Goal: Complete application form

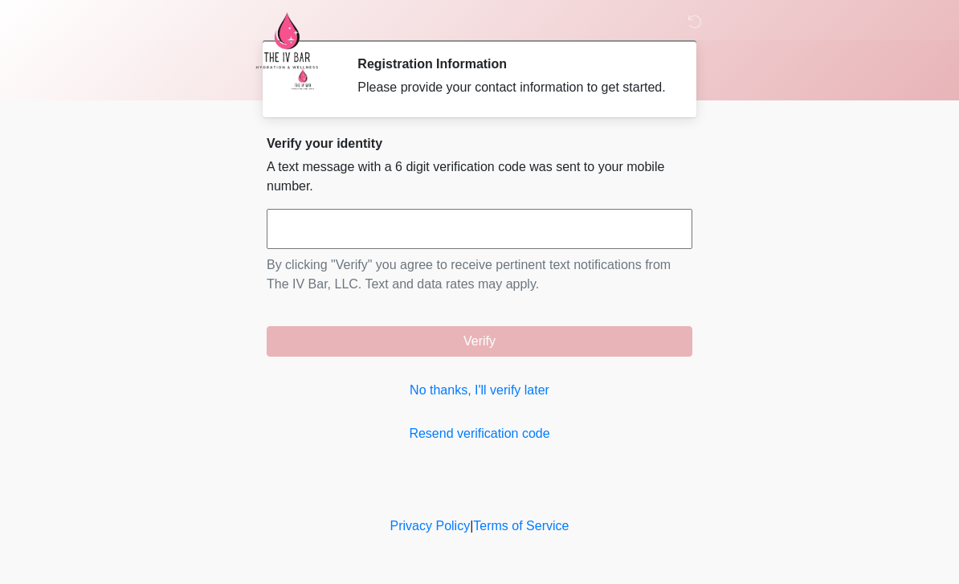
click at [514, 400] on link "No thanks, I'll verify later" at bounding box center [480, 390] width 426 height 19
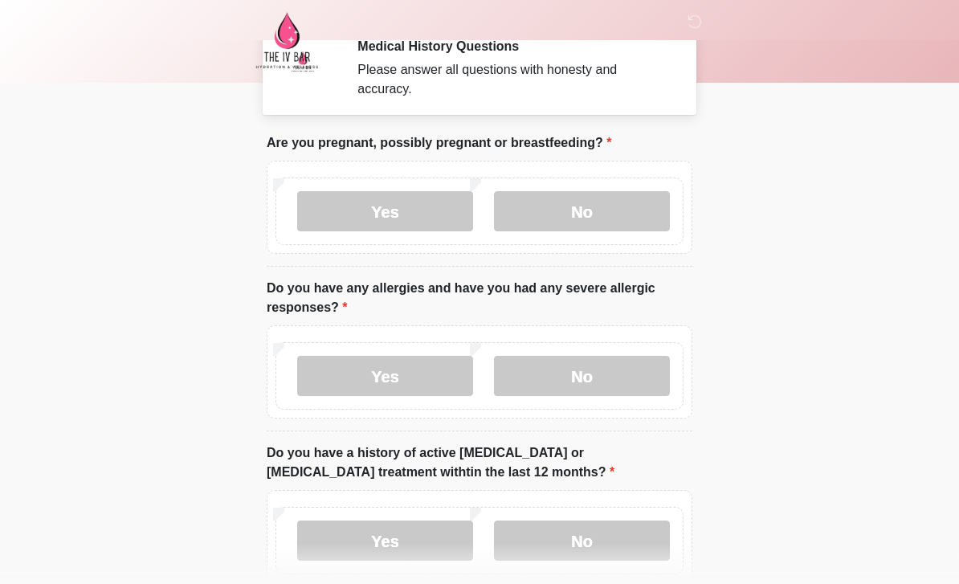
click at [608, 222] on label "No" at bounding box center [582, 212] width 176 height 40
click at [568, 394] on label "No" at bounding box center [582, 376] width 176 height 40
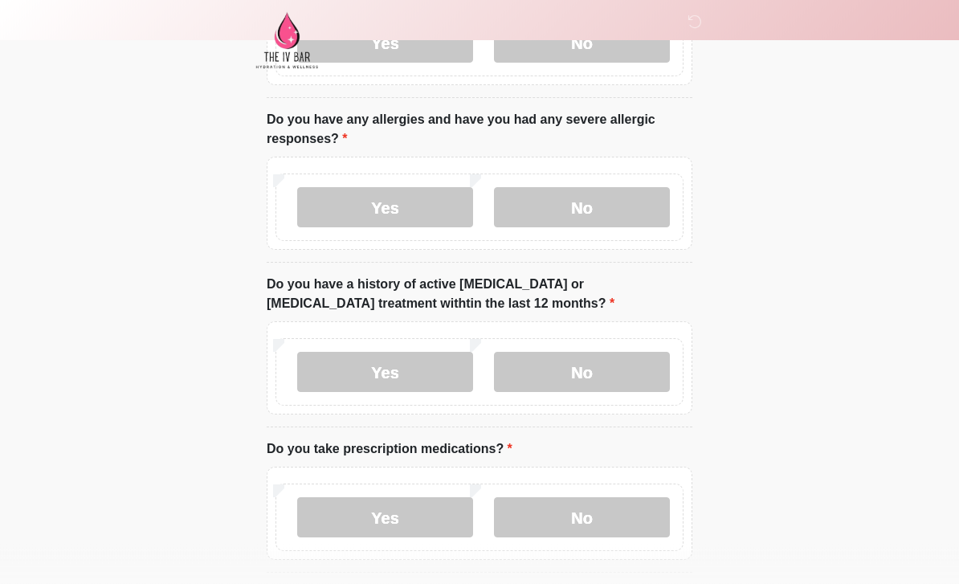
scroll to position [207, 0]
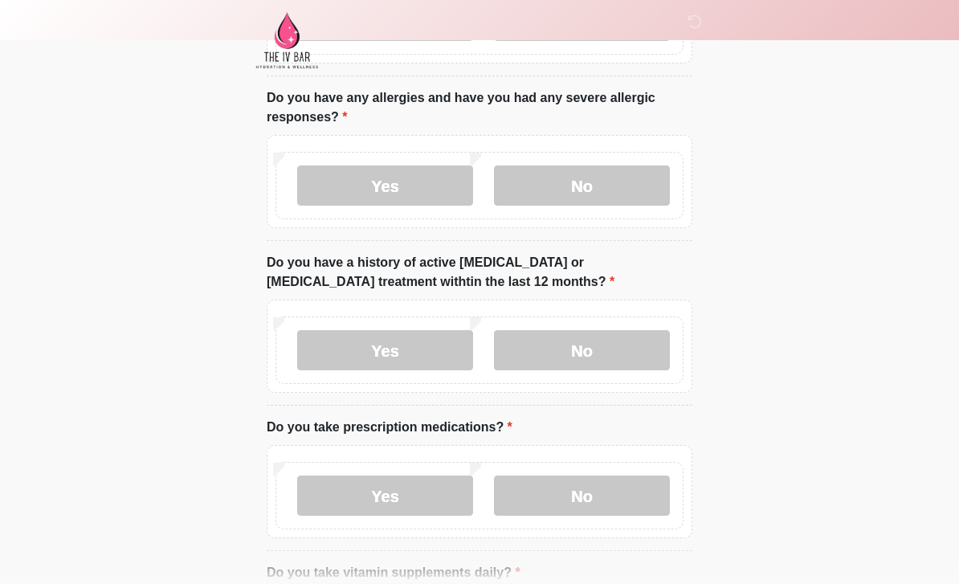
click at [632, 362] on label "No" at bounding box center [582, 351] width 176 height 40
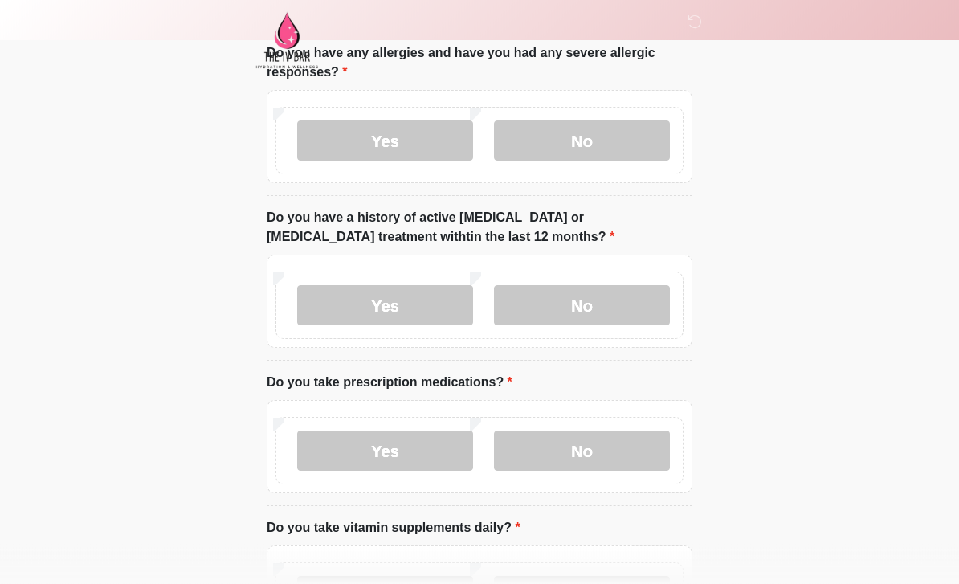
scroll to position [292, 0]
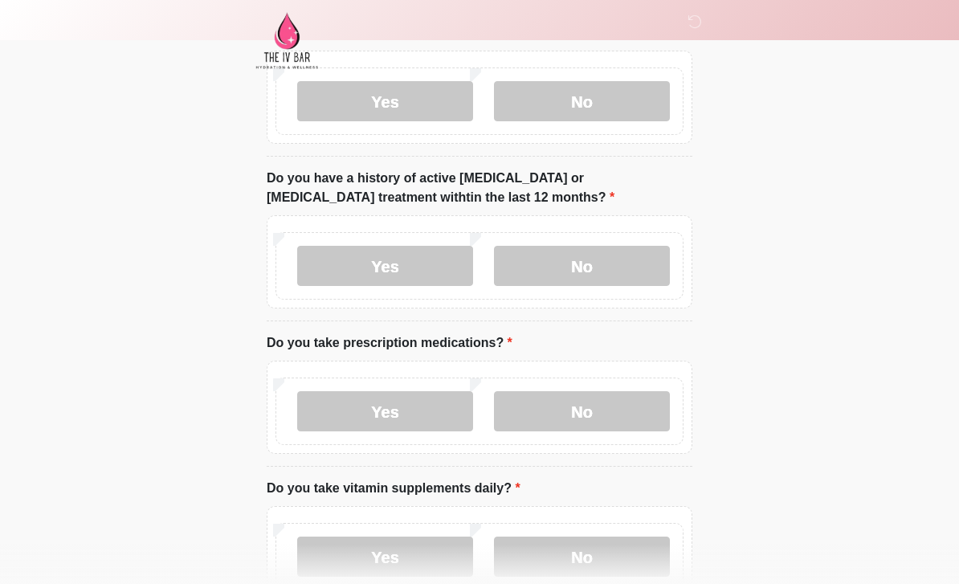
click at [427, 410] on label "Yes" at bounding box center [385, 411] width 176 height 40
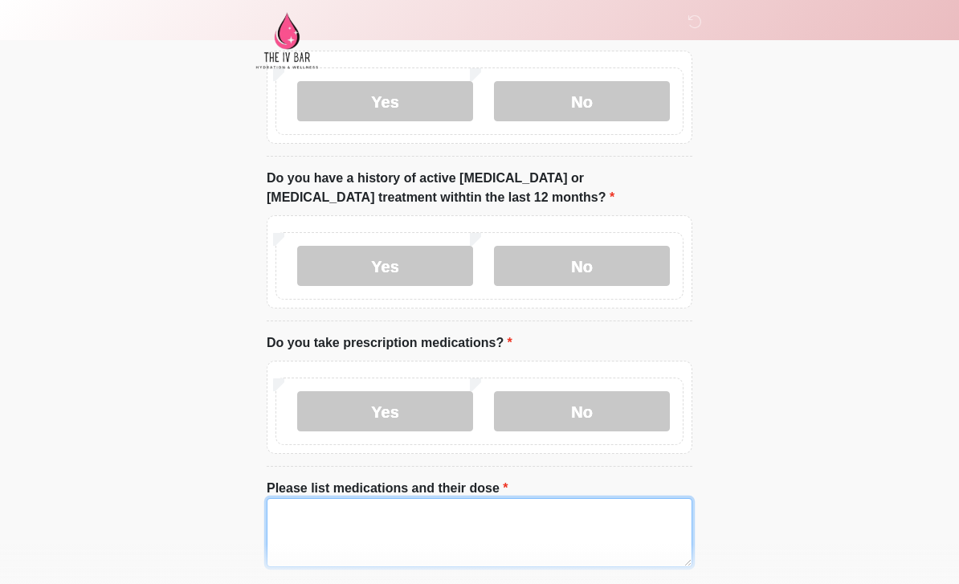
click at [462, 528] on textarea "Please list medications and their dose" at bounding box center [480, 532] width 426 height 69
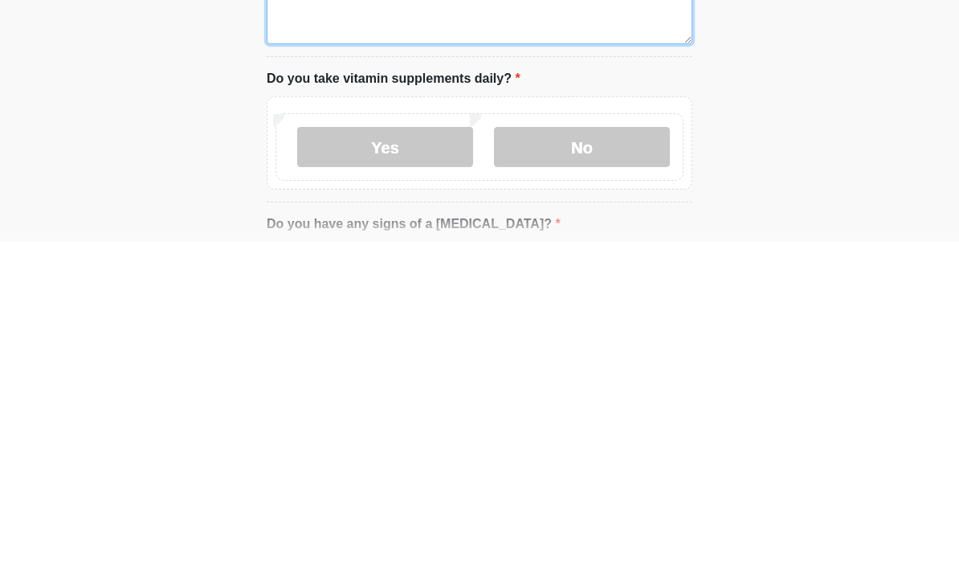
type textarea "**********"
click at [603, 470] on label "No" at bounding box center [582, 490] width 176 height 40
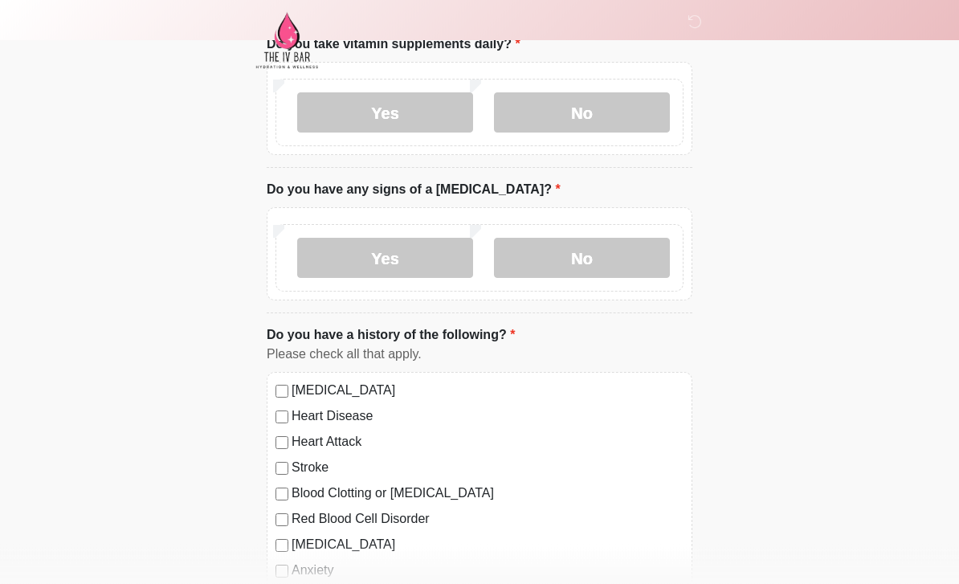
scroll to position [901, 0]
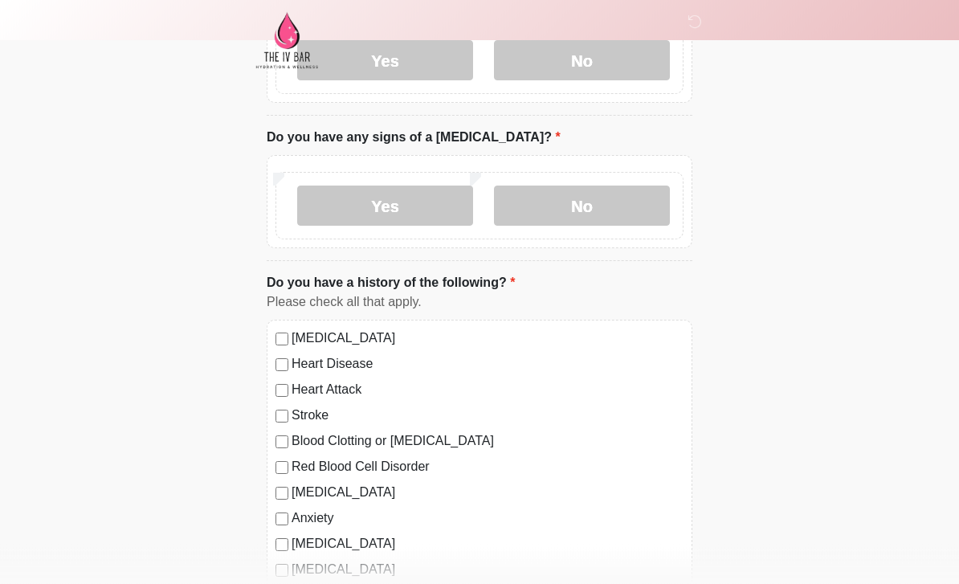
click at [617, 211] on label "No" at bounding box center [582, 206] width 176 height 40
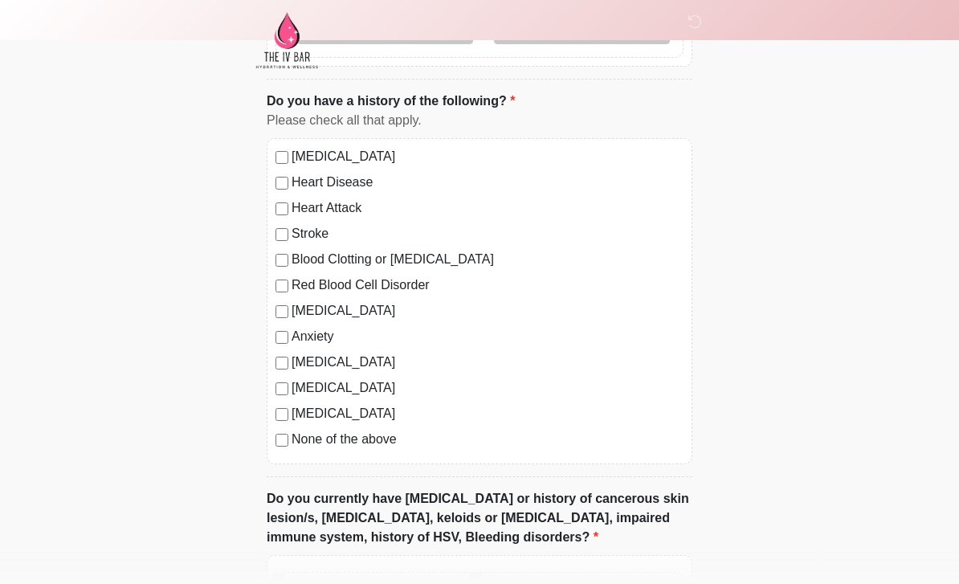
scroll to position [1083, 0]
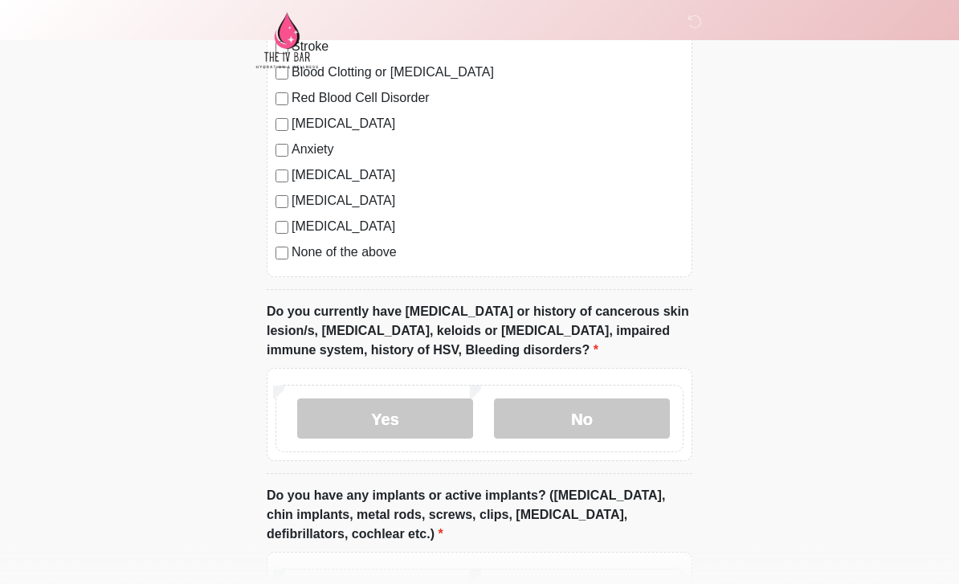
click at [602, 426] on label "No" at bounding box center [582, 419] width 176 height 40
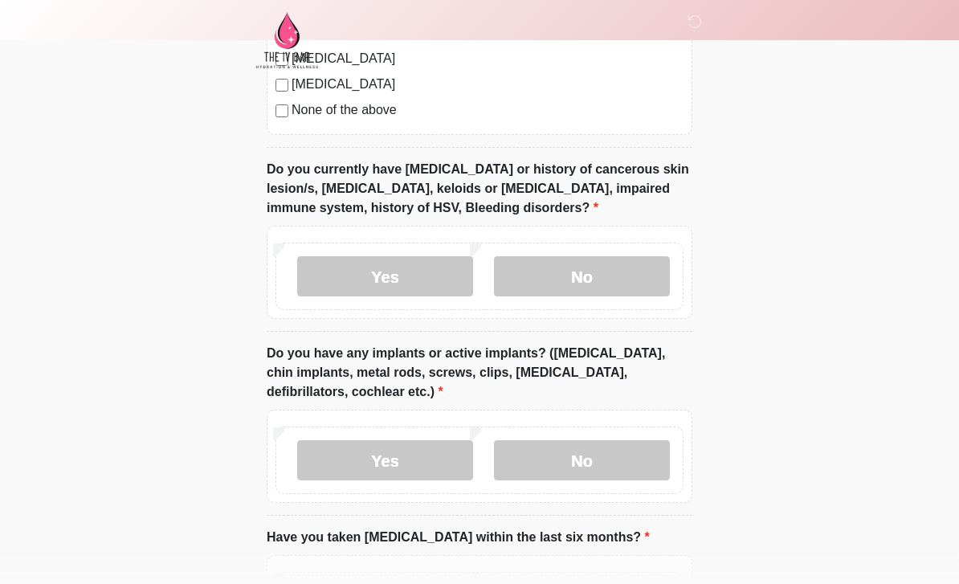
scroll to position [1414, 0]
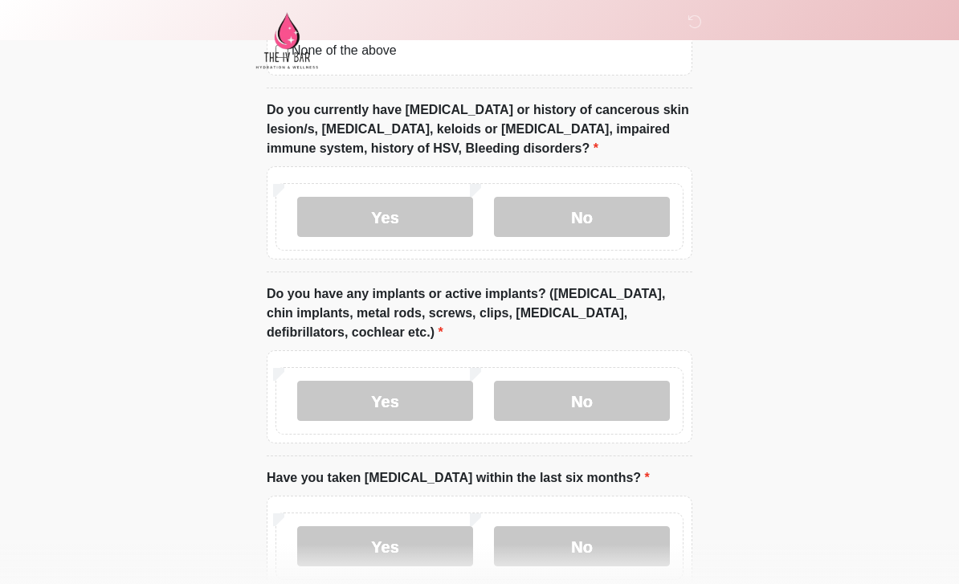
click at [597, 401] on label "No" at bounding box center [582, 401] width 176 height 40
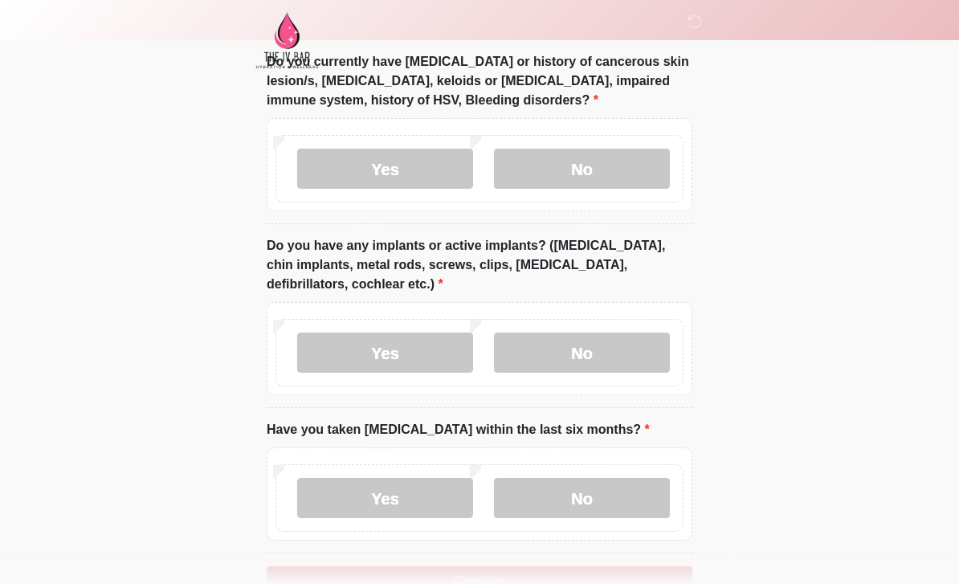
scroll to position [1564, 0]
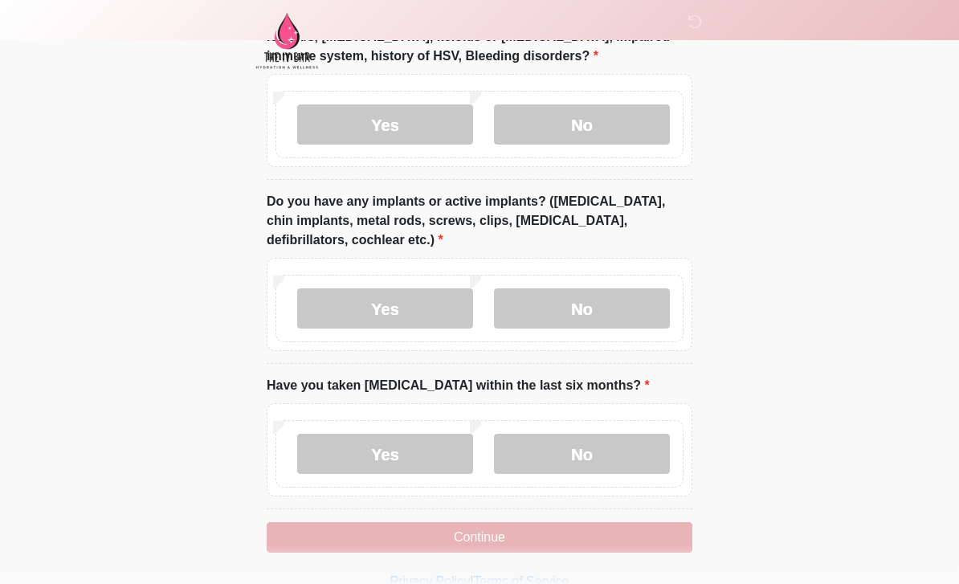
click at [621, 443] on label "No" at bounding box center [582, 454] width 176 height 40
click at [570, 523] on button "Continue" at bounding box center [480, 537] width 426 height 31
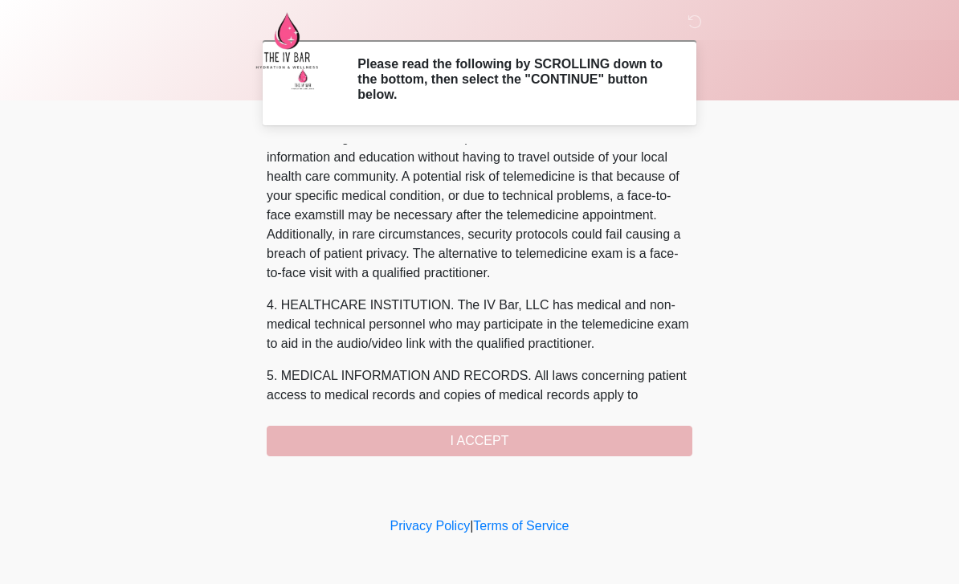
scroll to position [287, 0]
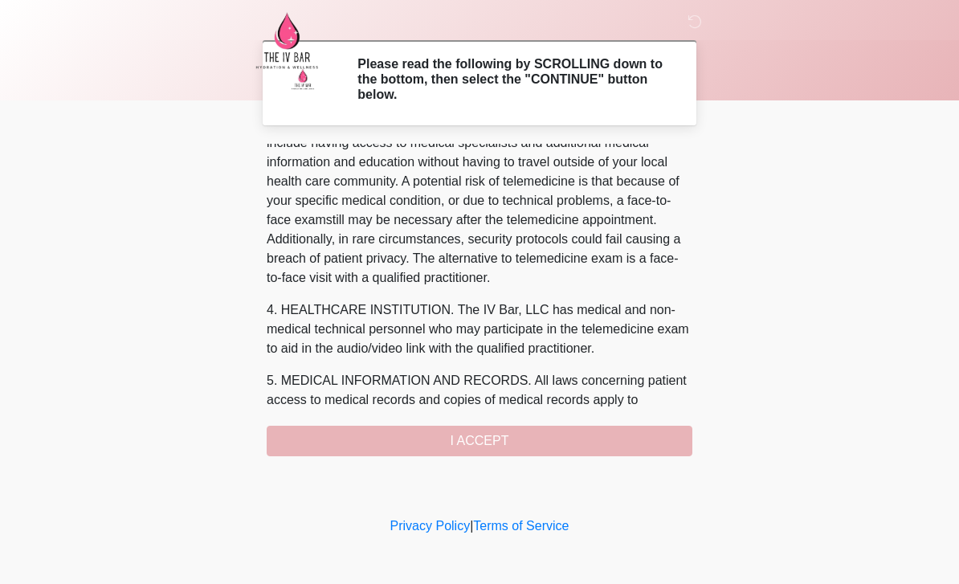
click at [412, 438] on button "I ACCEPT" at bounding box center [480, 441] width 426 height 31
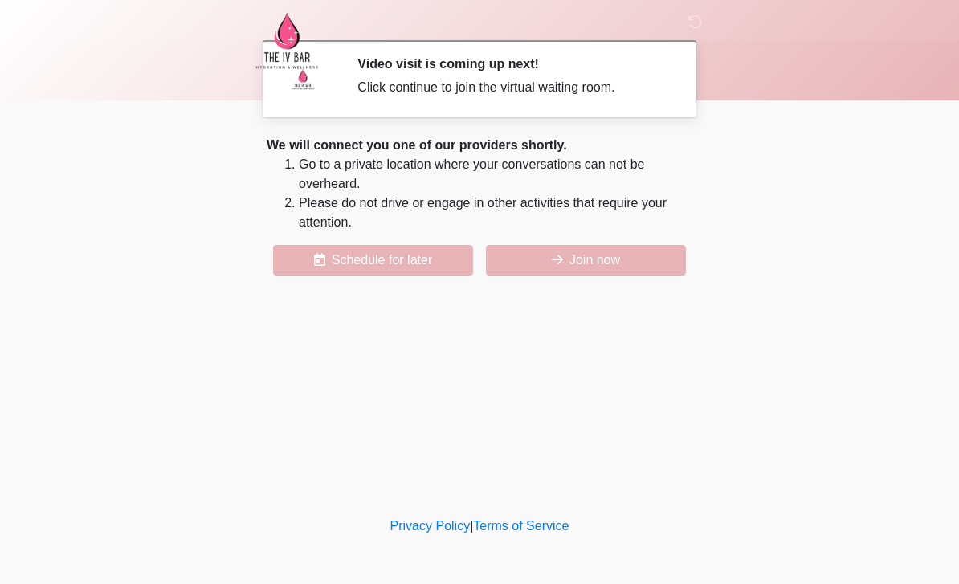
click at [588, 263] on button "Join now" at bounding box center [586, 260] width 200 height 31
